Goal: Task Accomplishment & Management: Use online tool/utility

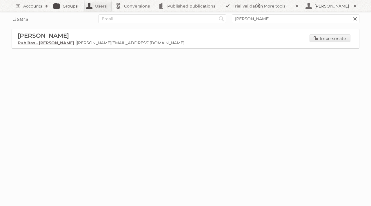
click at [71, 7] on link "Groups" at bounding box center [67, 6] width 32 height 12
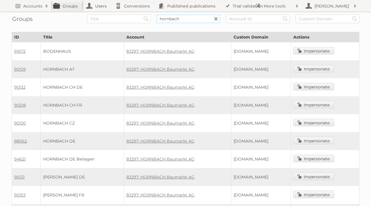
click at [178, 19] on input "hornbach" at bounding box center [188, 18] width 64 height 9
type input "rewe"
click at [142, 14] on input "Search" at bounding box center [146, 18] width 9 height 9
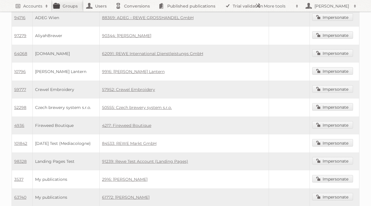
scroll to position [196, 0]
click at [139, 140] on link "84533: REWE Markt GmbH" at bounding box center [129, 142] width 54 height 5
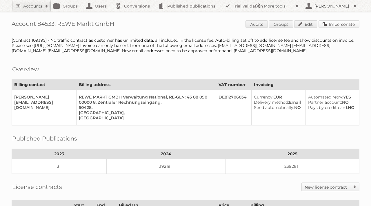
click at [335, 25] on link "Impersonate" at bounding box center [338, 24] width 41 height 8
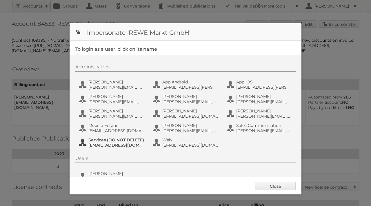
click at [137, 142] on span "Services (DO NOT DELETE)" at bounding box center [116, 139] width 56 height 5
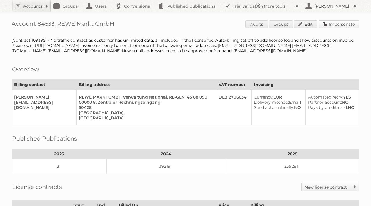
click at [334, 24] on link "Impersonate" at bounding box center [338, 24] width 41 height 8
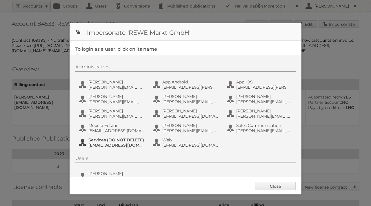
click at [121, 142] on span "Services (DO NOT DELETE)" at bounding box center [116, 139] width 56 height 5
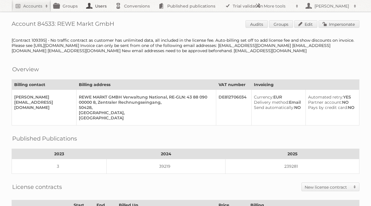
click at [100, 9] on link "Users" at bounding box center [97, 6] width 29 height 12
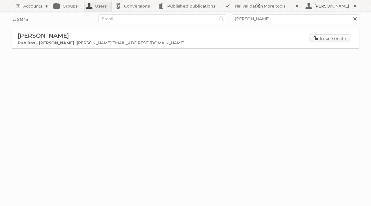
click at [330, 38] on link "Impersonate" at bounding box center [329, 38] width 41 height 8
